Goal: Task Accomplishment & Management: Complete application form

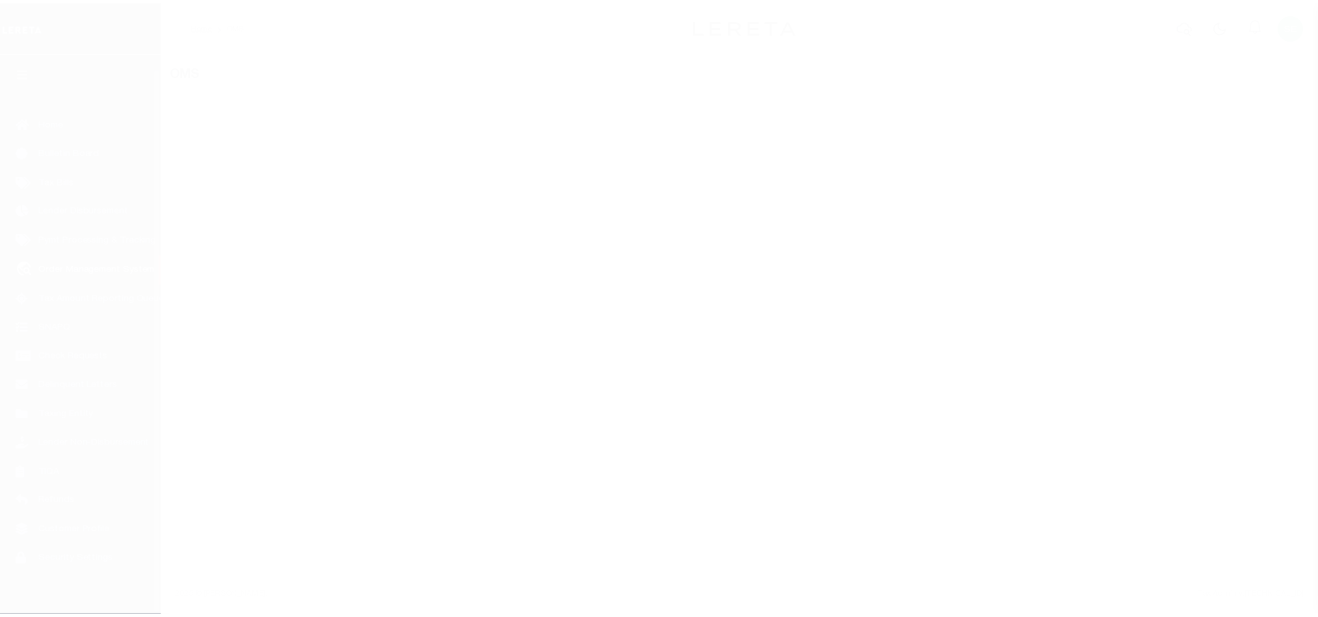
scroll to position [16, 0]
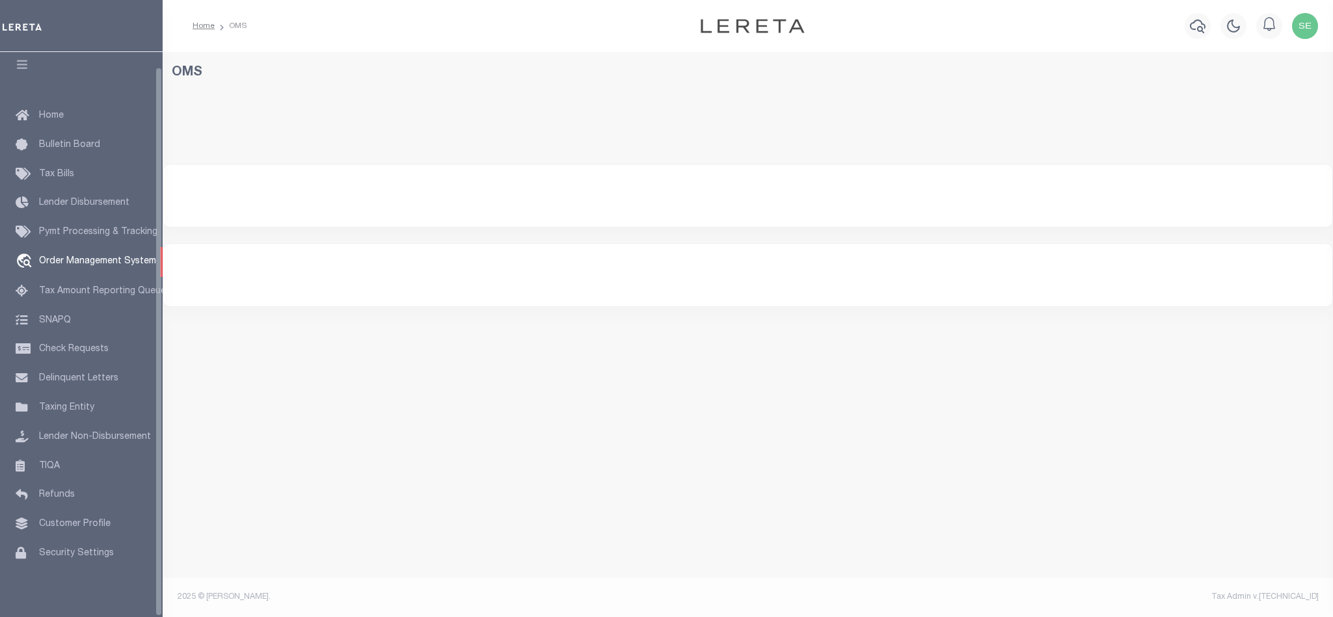
select select "200"
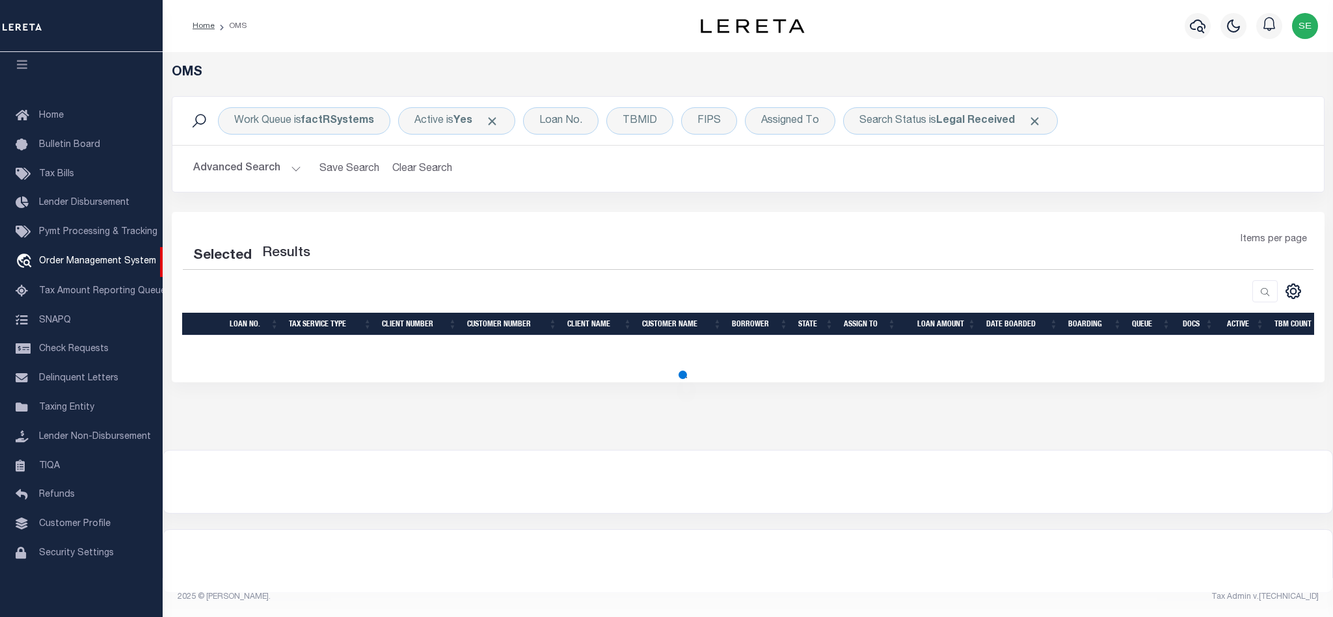
select select "200"
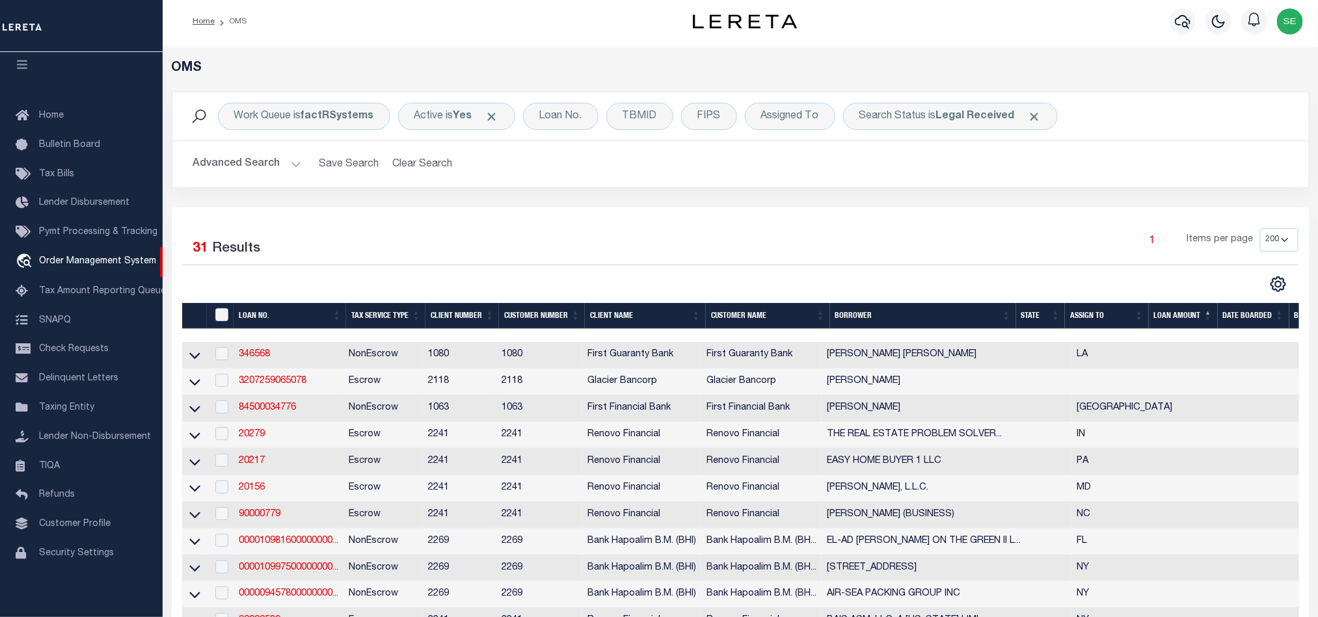
scroll to position [0, 0]
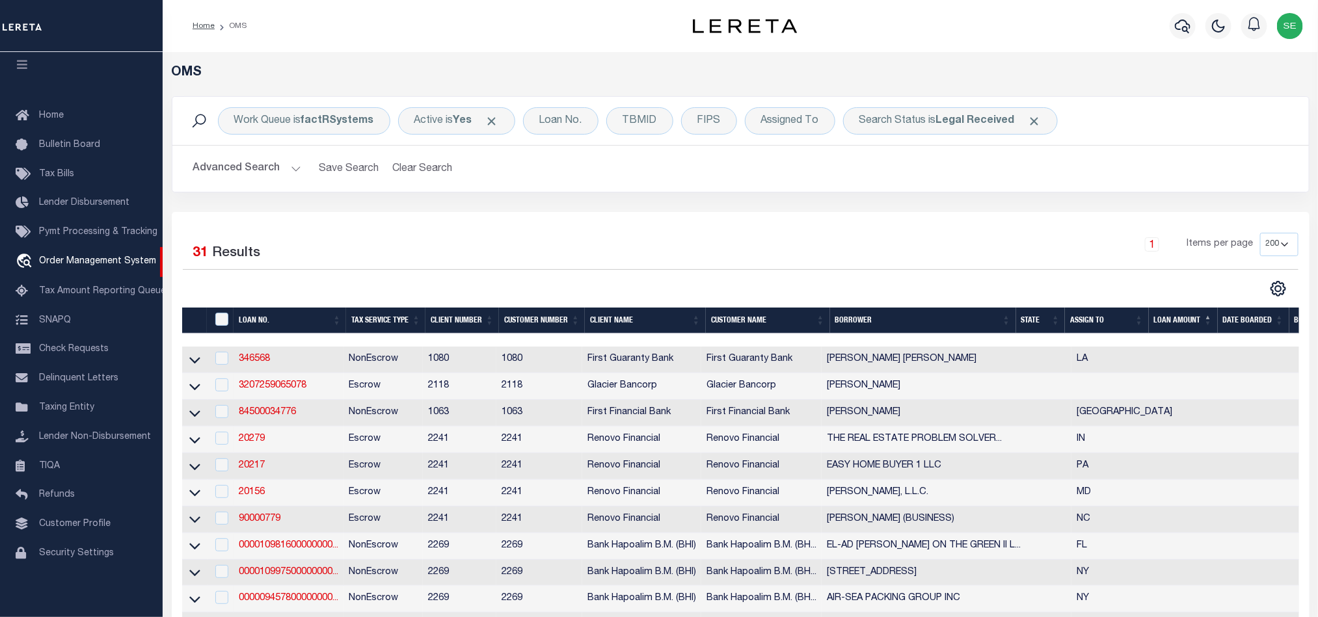
click at [1037, 319] on th "State" at bounding box center [1040, 321] width 49 height 27
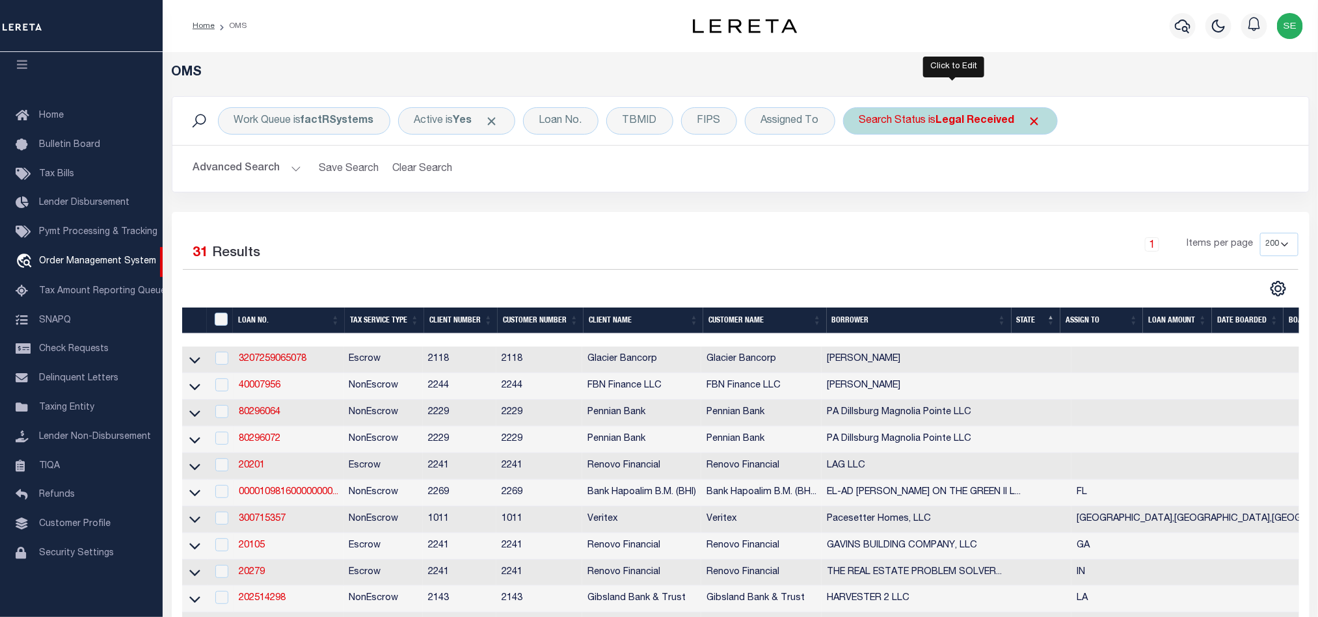
click at [882, 125] on div "Search Status is Legal Received" at bounding box center [950, 120] width 215 height 27
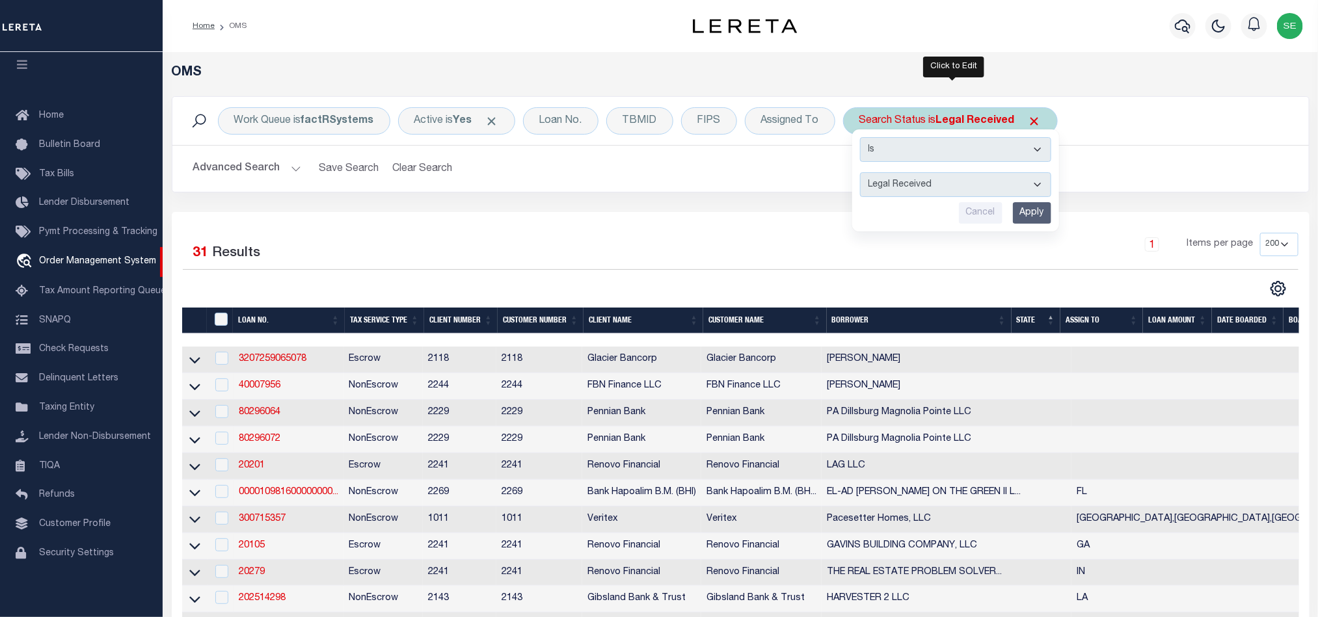
click at [923, 188] on select "Automated Search Bad Parcel Complete Duplicate Parcel High Dollar Reporting In …" at bounding box center [955, 184] width 191 height 25
select select "IP"
click at [863, 174] on select "Automated Search Bad Parcel Complete Duplicate Parcel High Dollar Reporting In …" at bounding box center [955, 184] width 191 height 25
click at [1044, 206] on input "Apply" at bounding box center [1032, 212] width 38 height 21
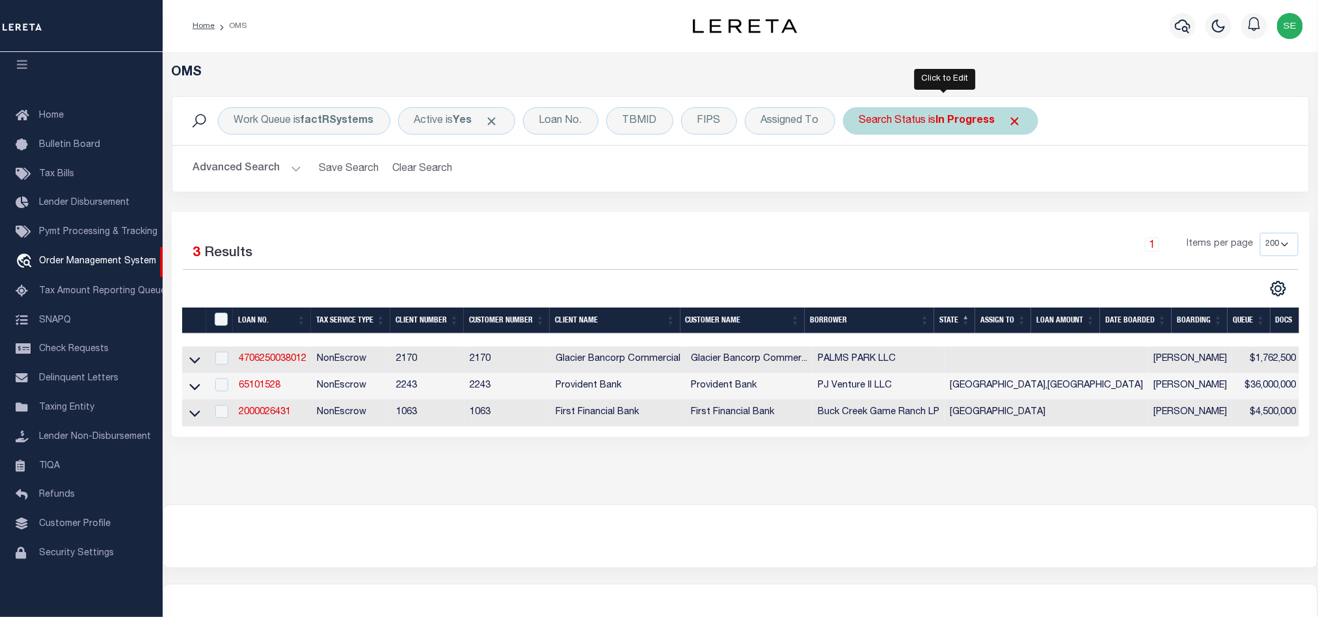
click at [922, 113] on div "Search Status is In Progress" at bounding box center [940, 120] width 195 height 27
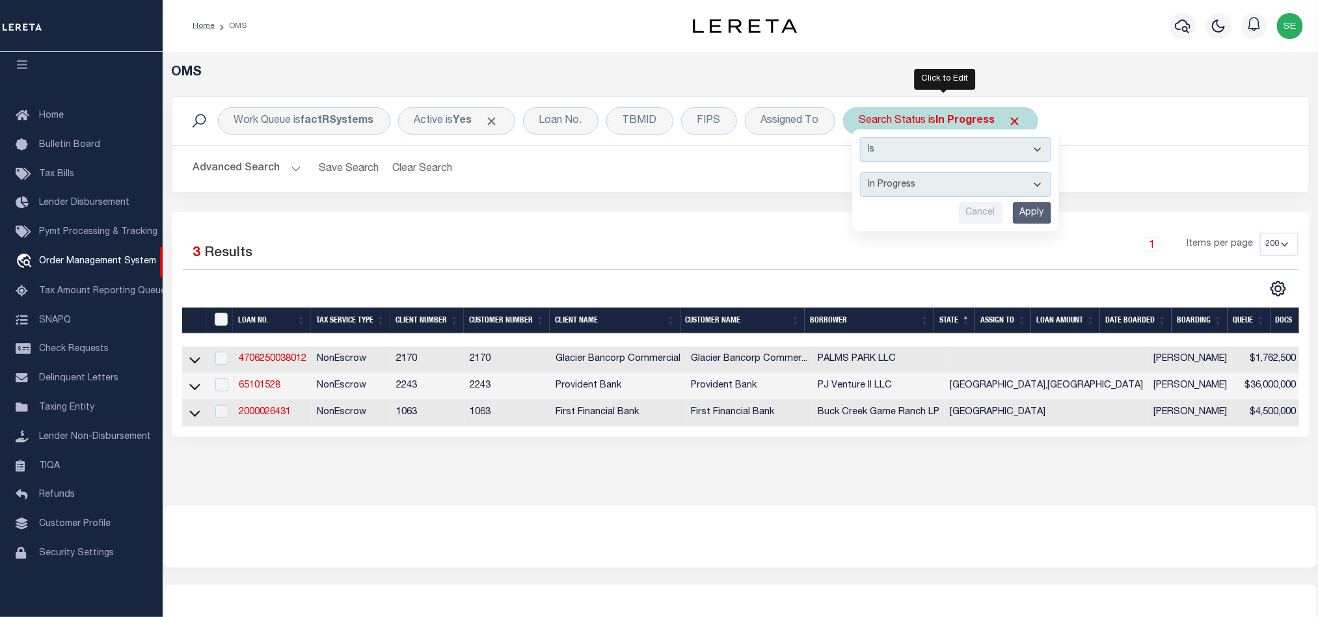
click at [1018, 190] on select "Automated Search Bad Parcel Complete Duplicate Parcel High Dollar Reporting In …" at bounding box center [955, 184] width 191 height 25
select select "QC"
click at [863, 174] on select "Automated Search Bad Parcel Complete Duplicate Parcel High Dollar Reporting In …" at bounding box center [955, 184] width 191 height 25
click at [1035, 217] on input "Apply" at bounding box center [1032, 212] width 38 height 21
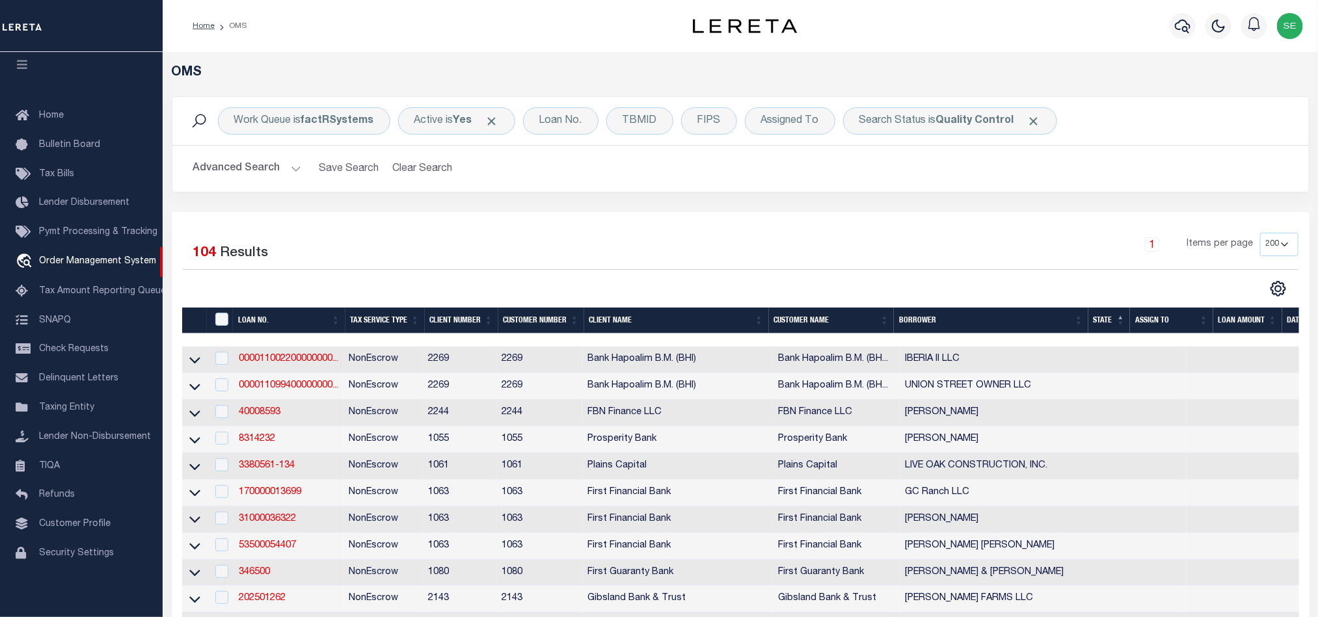
click at [869, 263] on div "1 Items per page 10 25 50 100 200" at bounding box center [882, 250] width 832 height 34
click at [927, 131] on div "Search Status is Quality Control" at bounding box center [950, 120] width 214 height 27
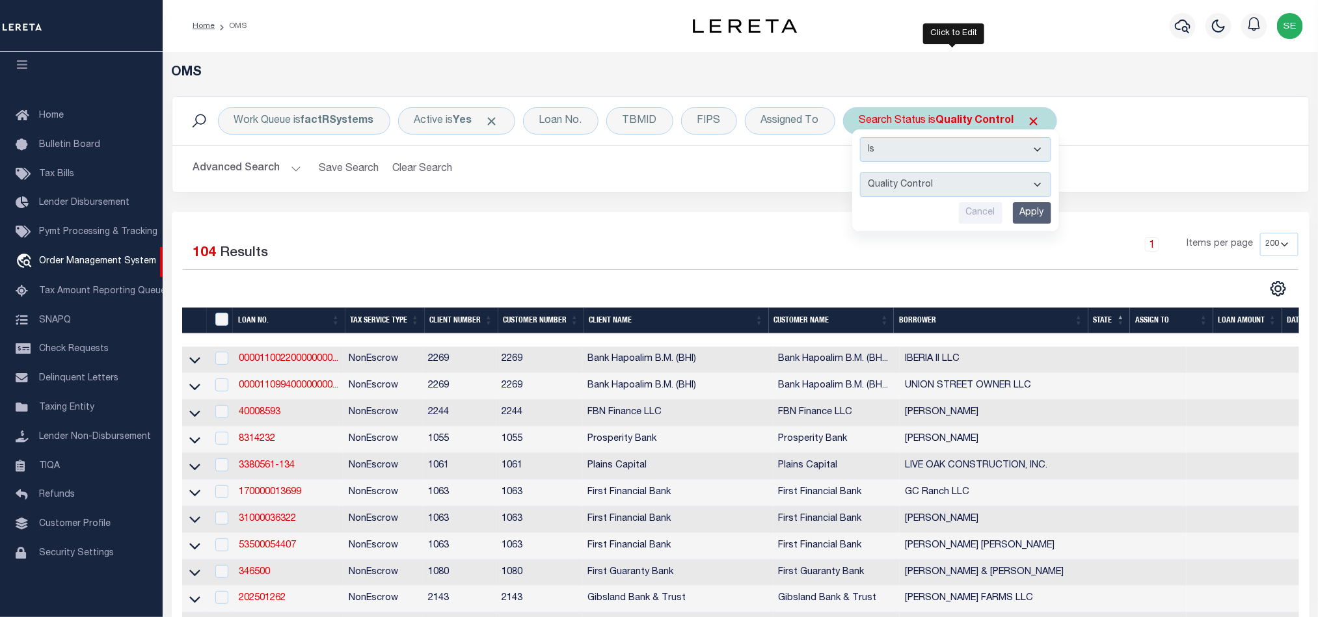
click at [972, 186] on select "Automated Search Bad Parcel Complete Duplicate Parcel High Dollar Reporting In …" at bounding box center [955, 184] width 191 height 25
click at [863, 174] on select "Automated Search Bad Parcel Complete Duplicate Parcel High Dollar Reporting In …" at bounding box center [955, 184] width 191 height 25
click at [954, 178] on select "Automated Search Bad Parcel Complete Duplicate Parcel High Dollar Reporting In …" at bounding box center [955, 184] width 191 height 25
select select "RD"
click at [863, 174] on select "Automated Search Bad Parcel Complete Duplicate Parcel High Dollar Reporting In …" at bounding box center [955, 184] width 191 height 25
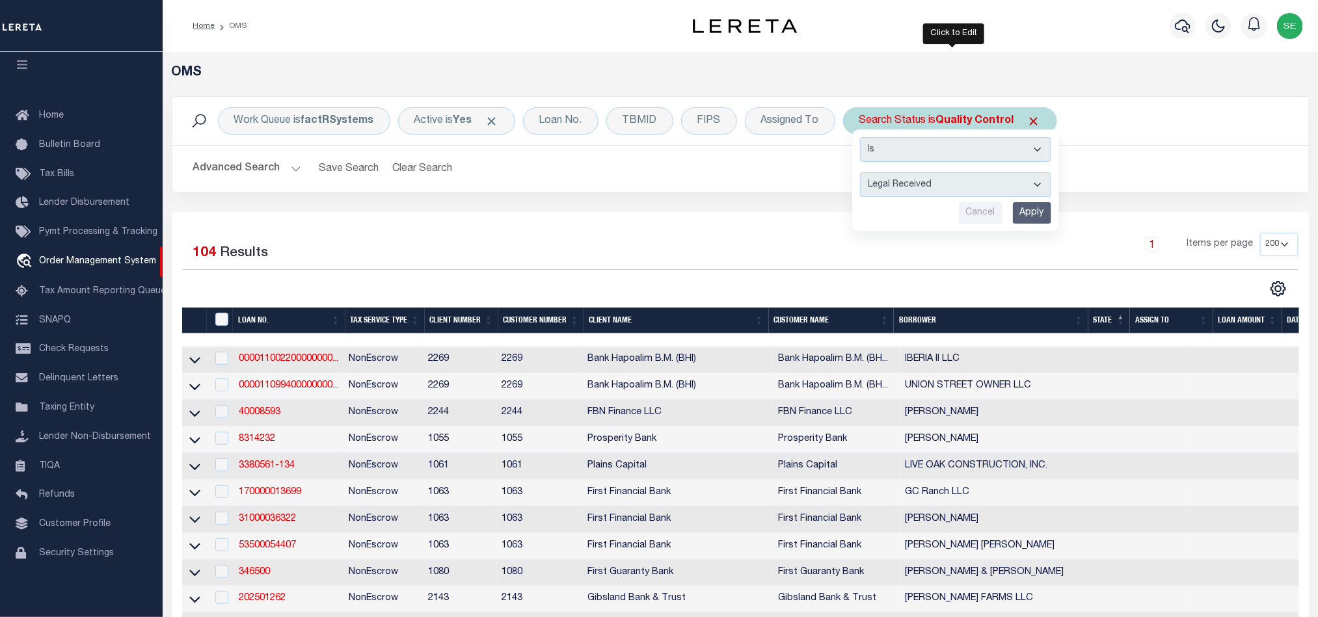
click at [1033, 217] on input "Apply" at bounding box center [1032, 212] width 38 height 21
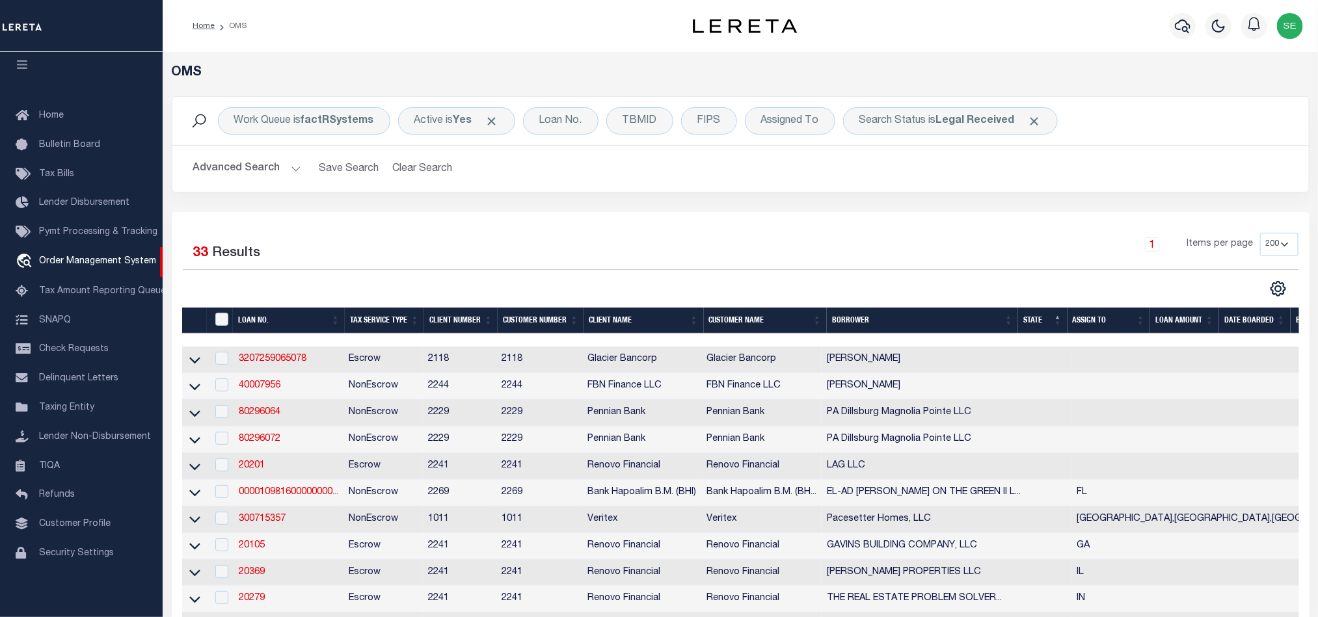
click at [268, 168] on button "Advanced Search" at bounding box center [247, 168] width 108 height 25
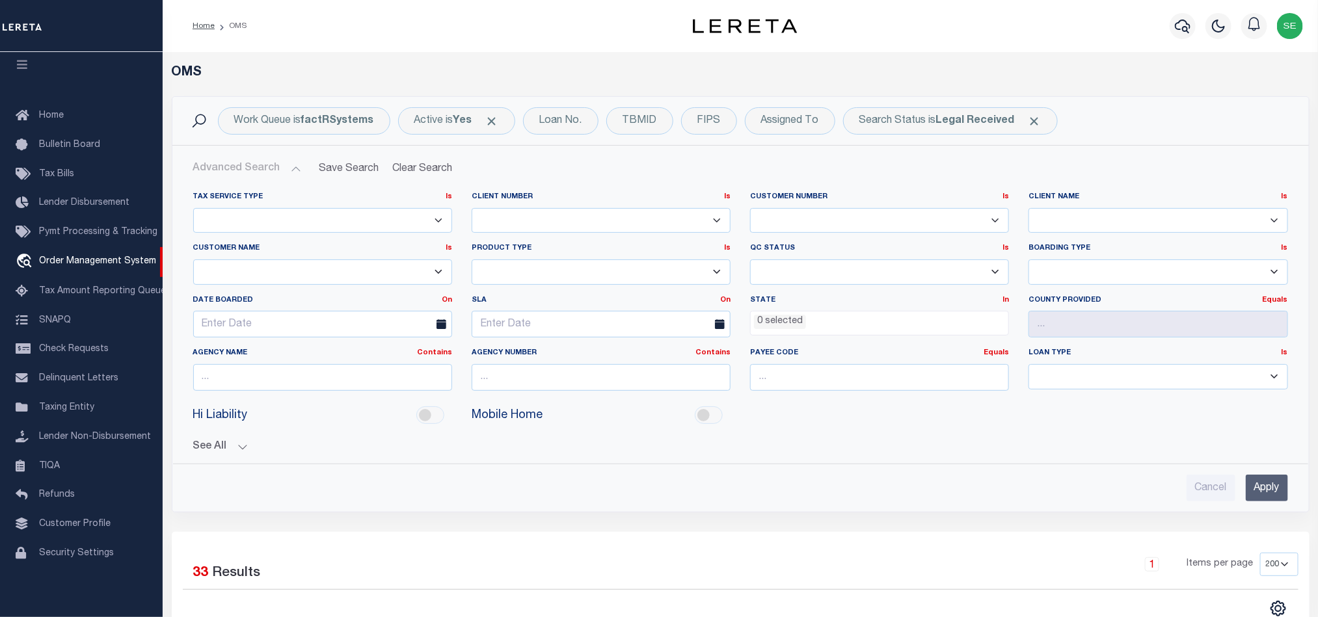
click at [783, 322] on li "0 selected" at bounding box center [780, 322] width 52 height 14
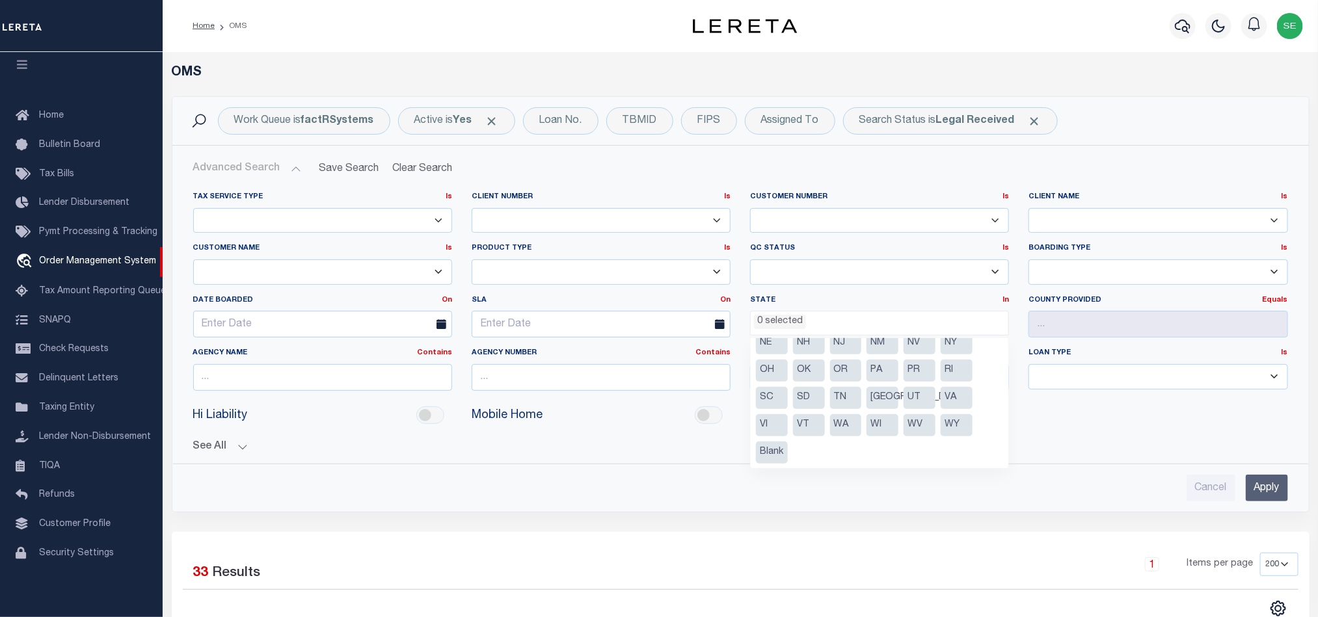
scroll to position [49, 0]
click at [843, 437] on li "NJ" at bounding box center [846, 441] width 32 height 22
select select "NJ"
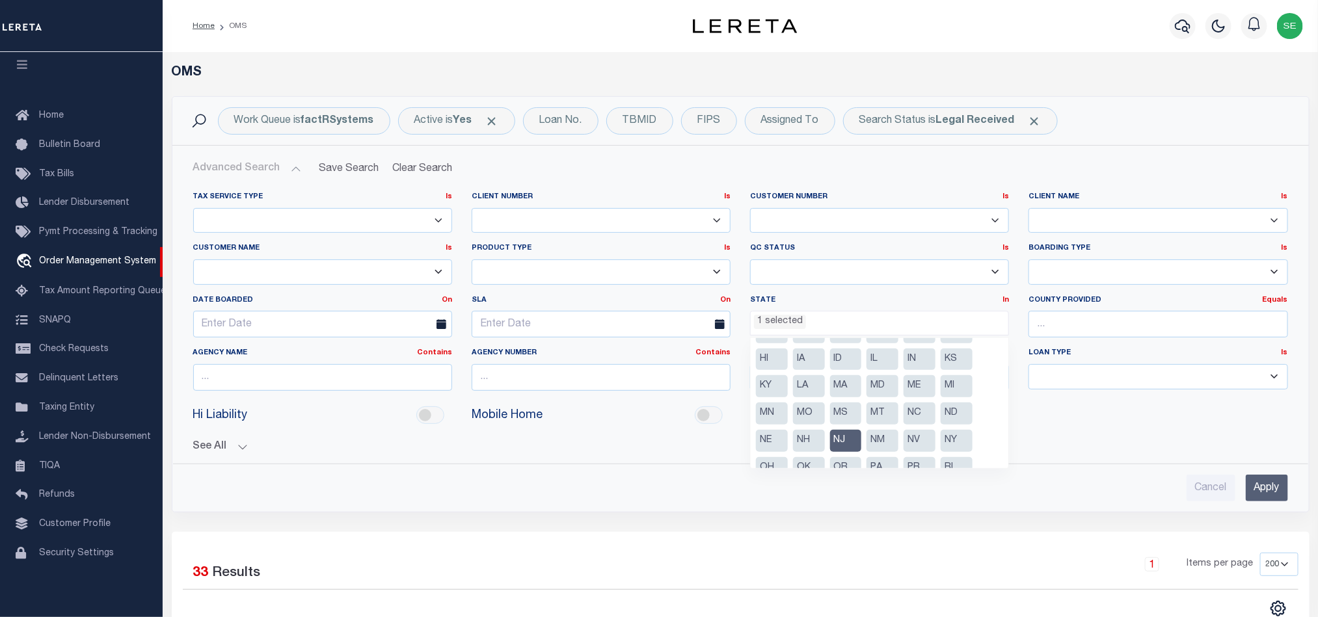
scroll to position [365, 0]
click at [1263, 490] on input "Apply" at bounding box center [1266, 488] width 42 height 27
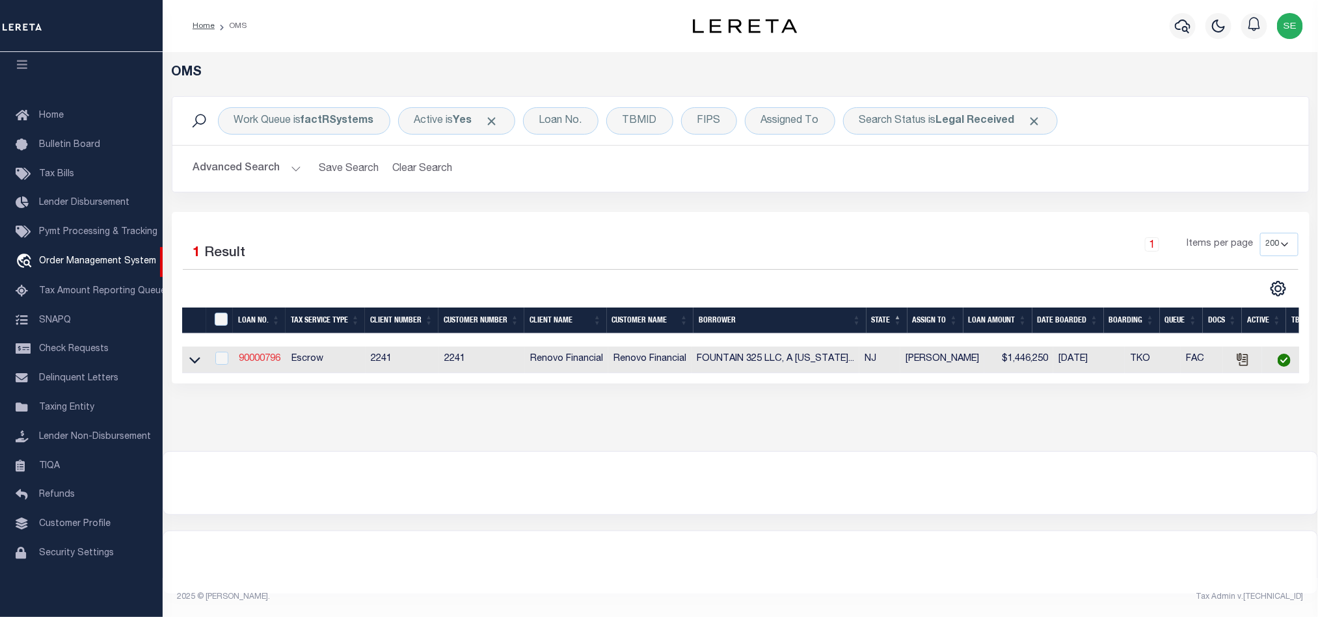
click at [254, 358] on link "90000796" at bounding box center [260, 358] width 42 height 9
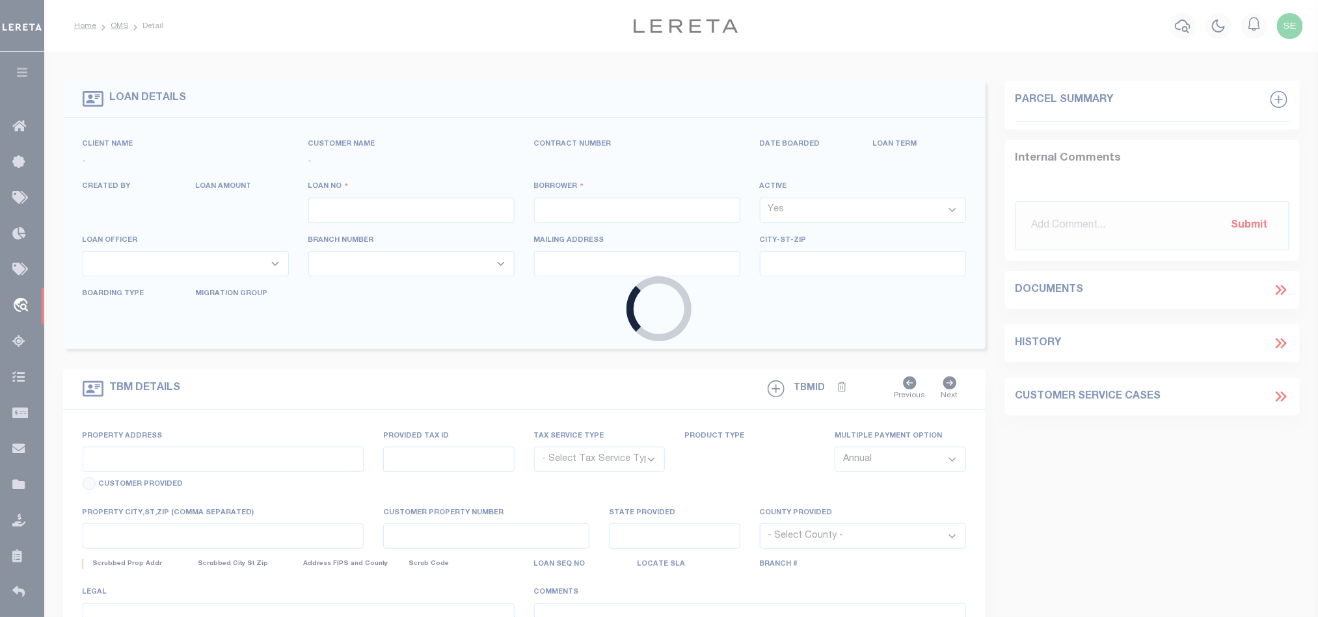
type input "90000796"
type input "FOUNTAIN 325 LLC, A [US_STATE] LIMITED LIABILITY COMPANY"
select select
select select "400"
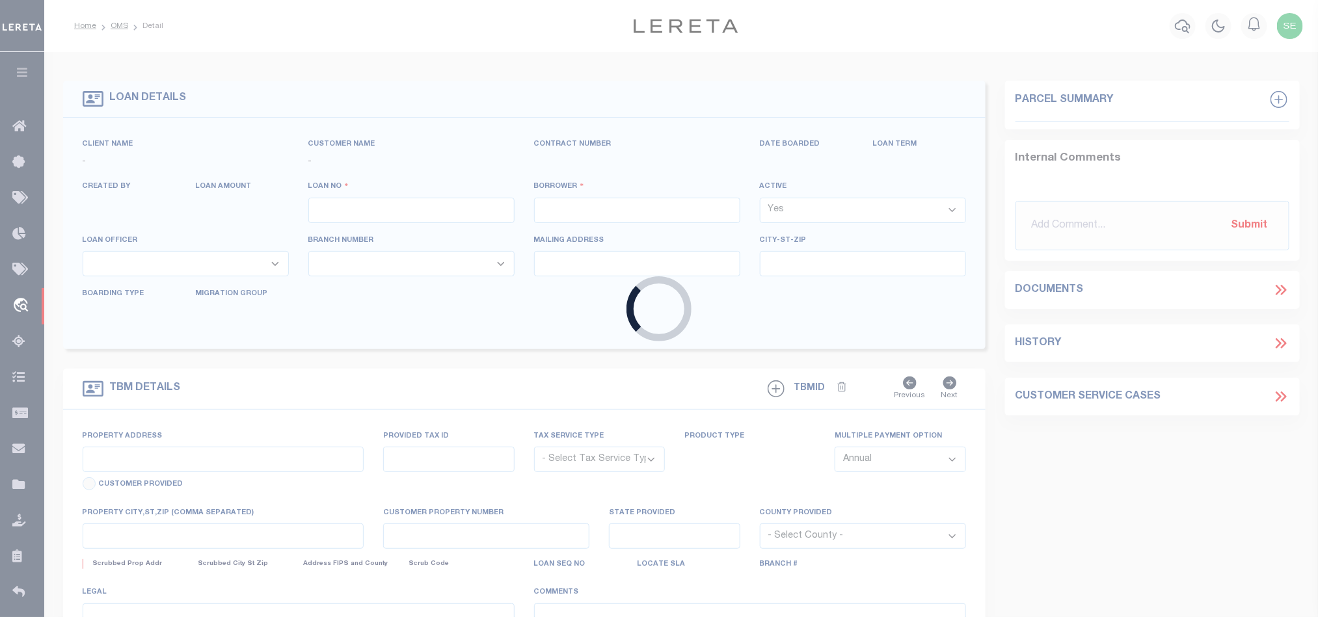
select select "Escrow"
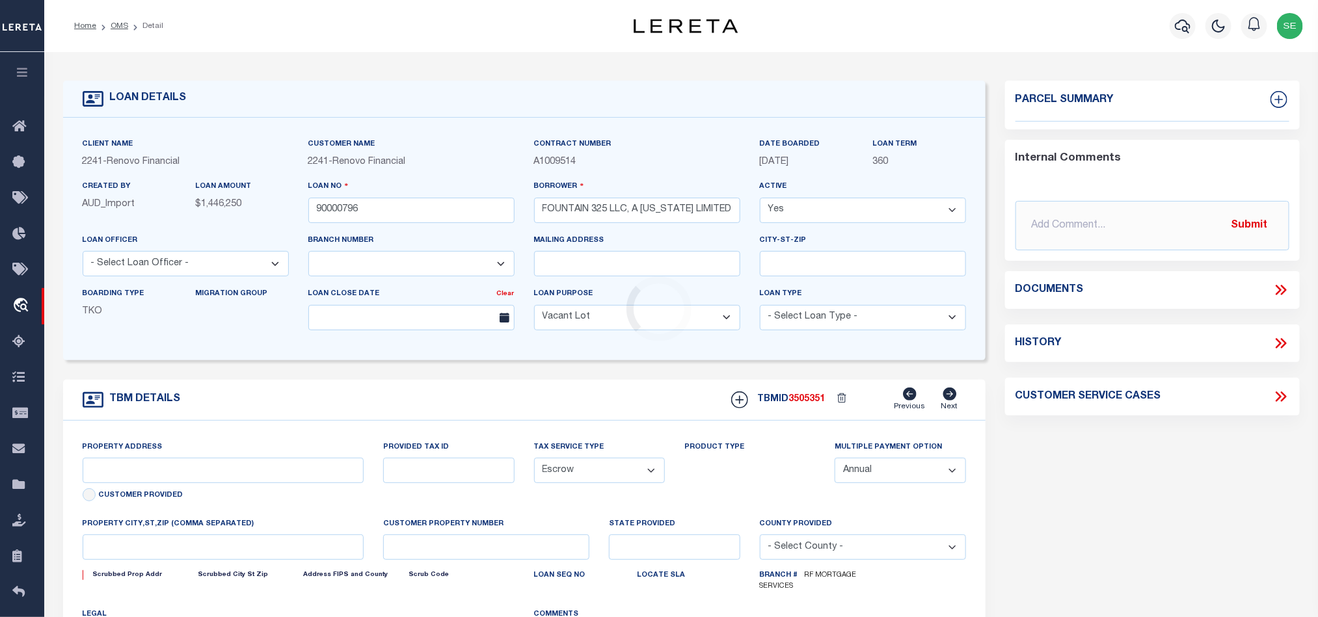
select select "25067"
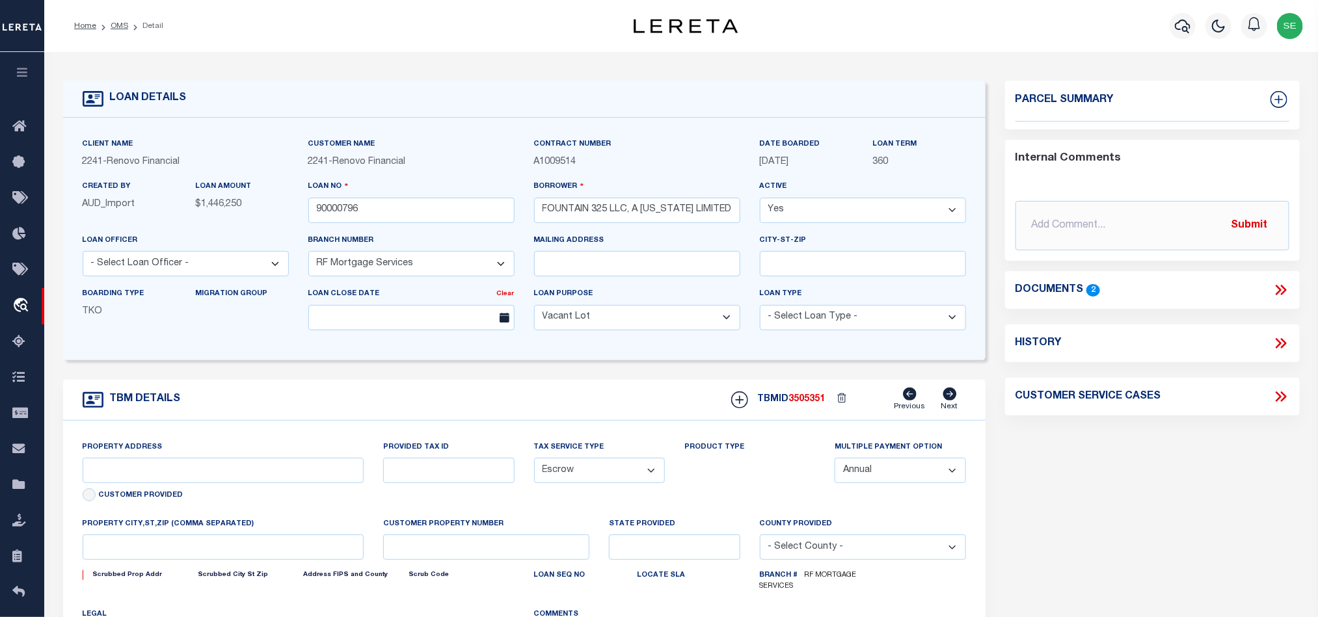
type input "[STREET_ADDRESS]"
type input "14 01936-0000-00066-02"
select select
type input "[GEOGRAPHIC_DATA]"
type input "a0kUS00000CyYUX"
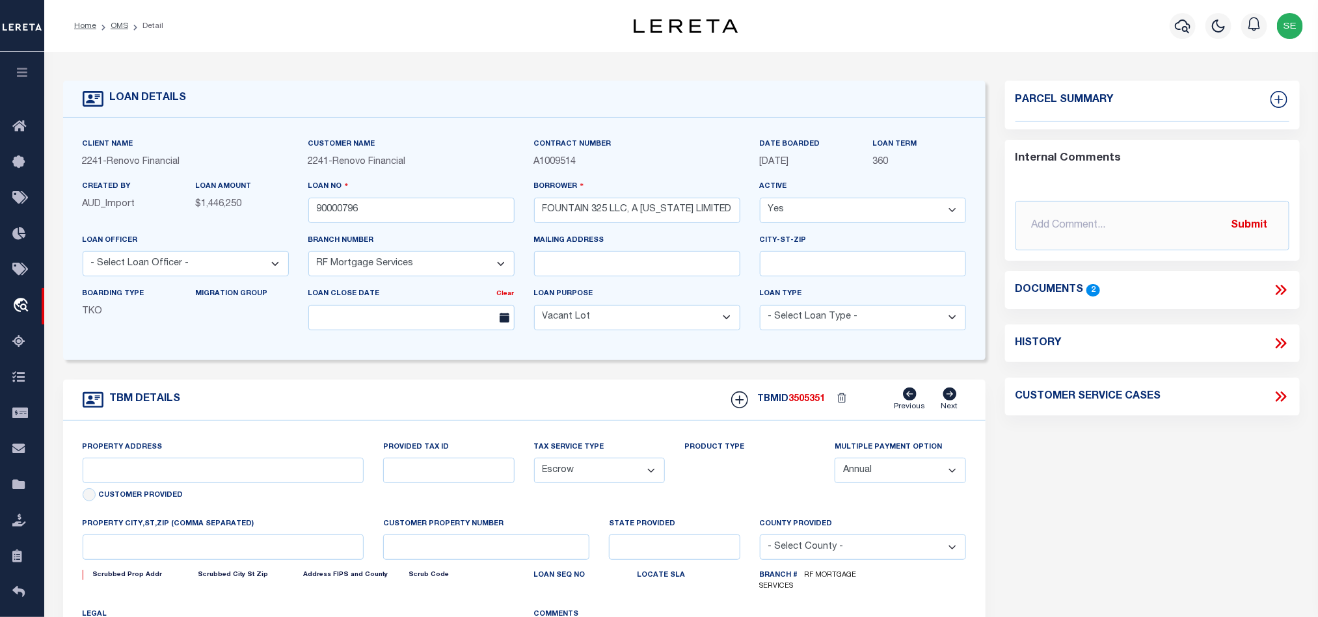
type input "NJ"
select select
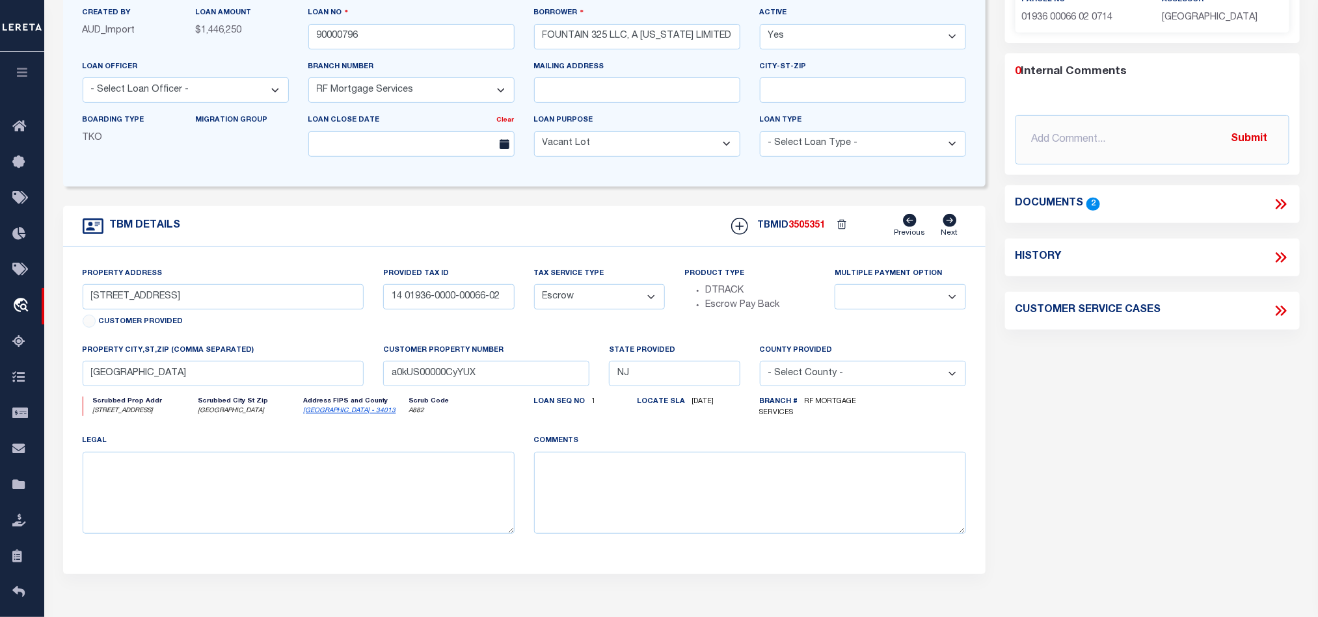
scroll to position [195, 0]
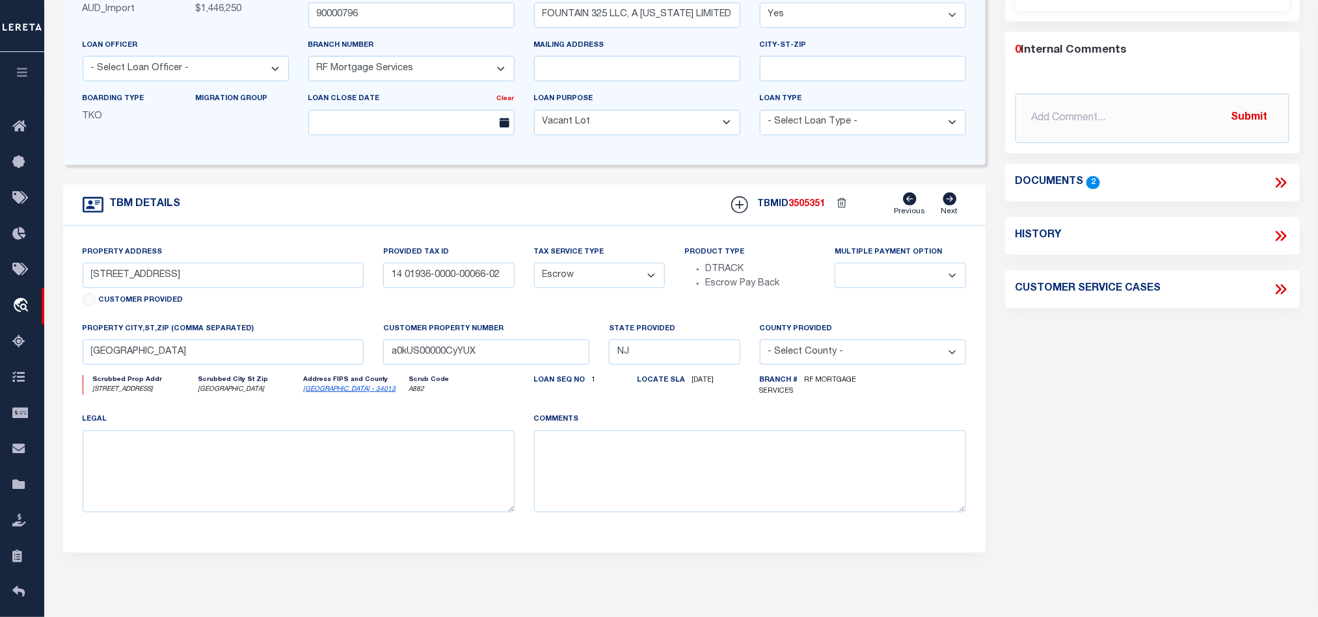
click at [313, 385] on label "Address FIPS and County" at bounding box center [355, 380] width 102 height 10
click at [313, 393] on link "[GEOGRAPHIC_DATA] - 34013" at bounding box center [350, 389] width 92 height 7
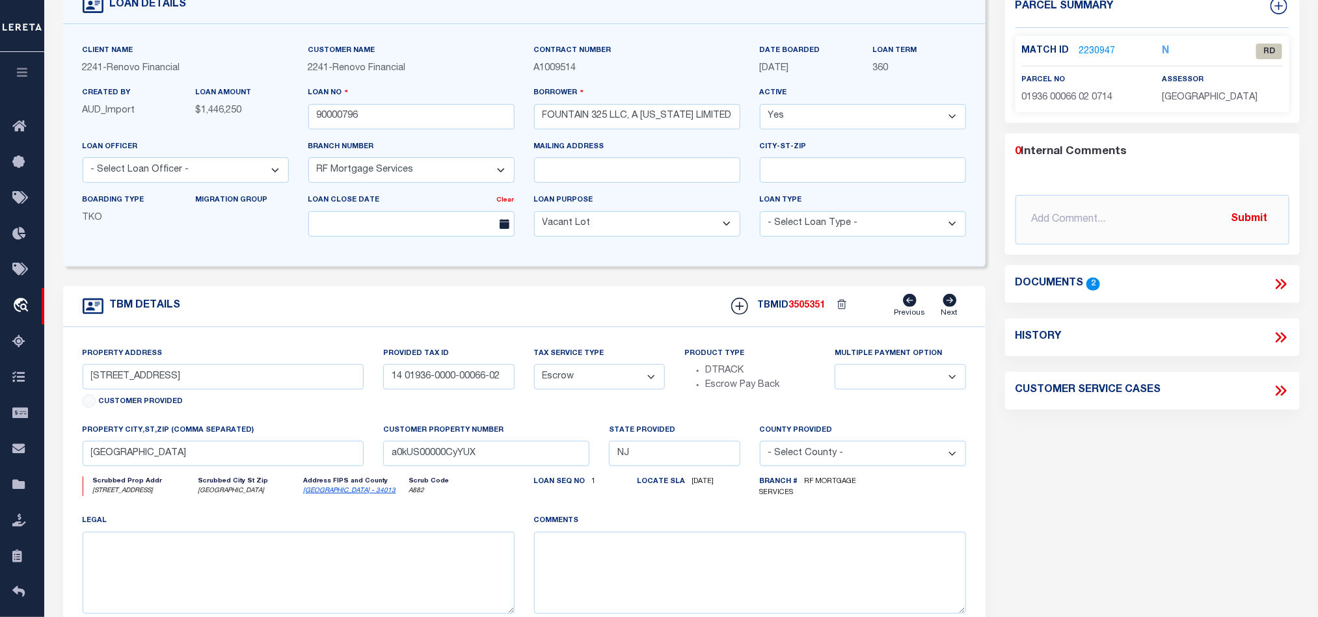
scroll to position [0, 0]
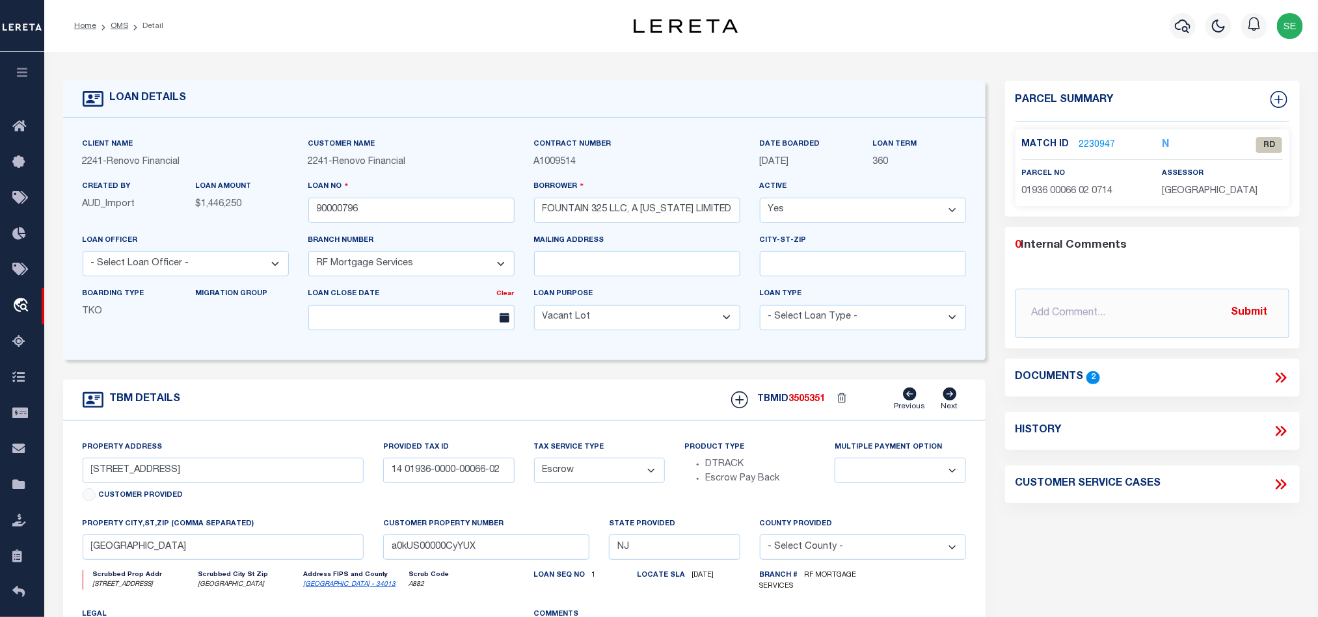
drag, startPoint x: 118, startPoint y: 25, endPoint x: 142, endPoint y: 29, distance: 25.0
click at [118, 25] on link "OMS" at bounding box center [120, 26] width 18 height 8
